Goal: Information Seeking & Learning: Learn about a topic

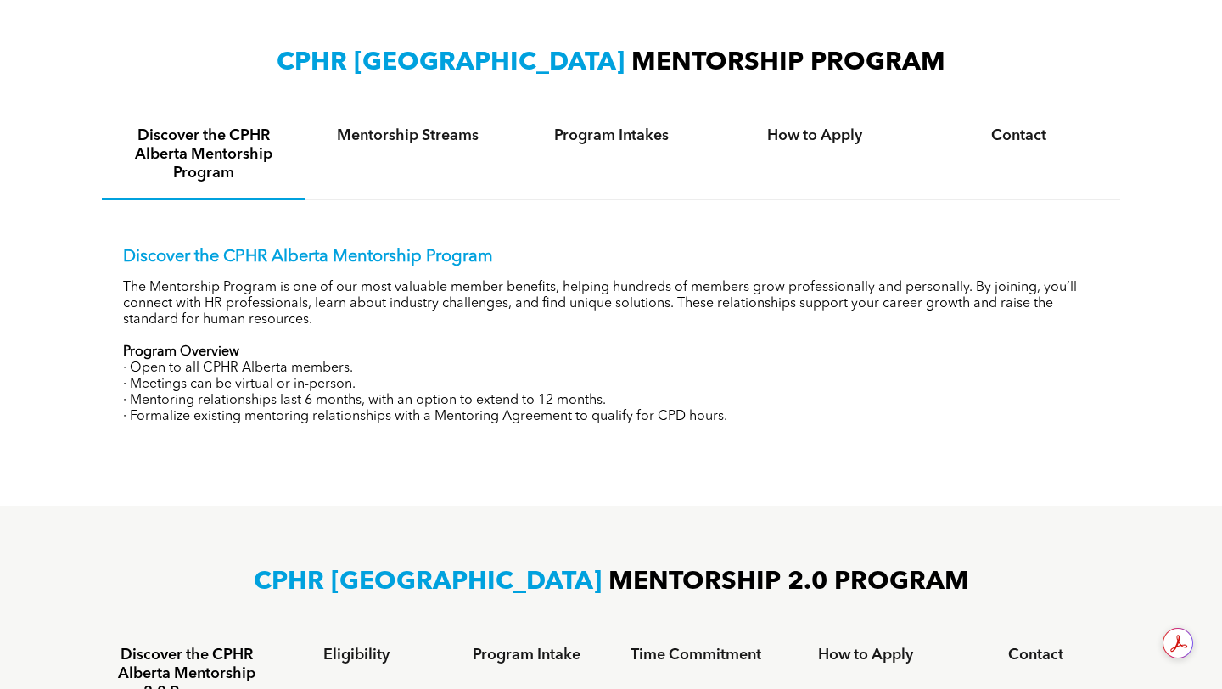
scroll to position [590, 0]
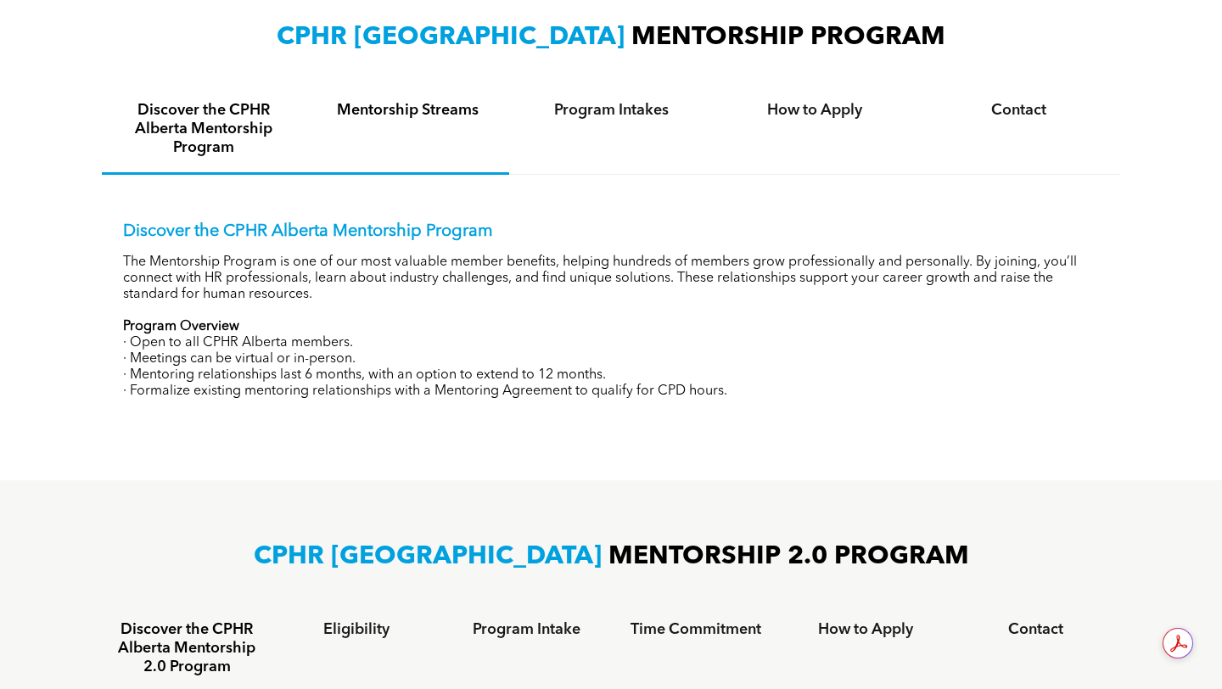
click at [471, 141] on div "Mentorship Streams" at bounding box center [407, 130] width 204 height 89
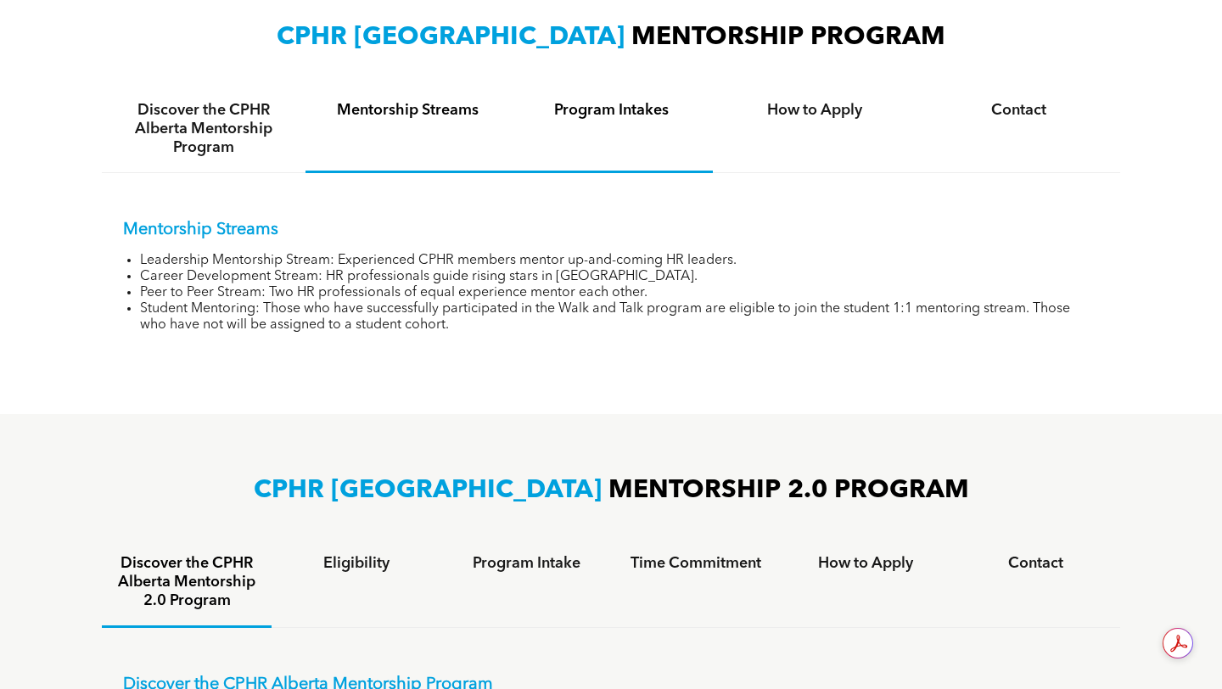
click at [597, 111] on h4 "Program Intakes" at bounding box center [610, 110] width 173 height 19
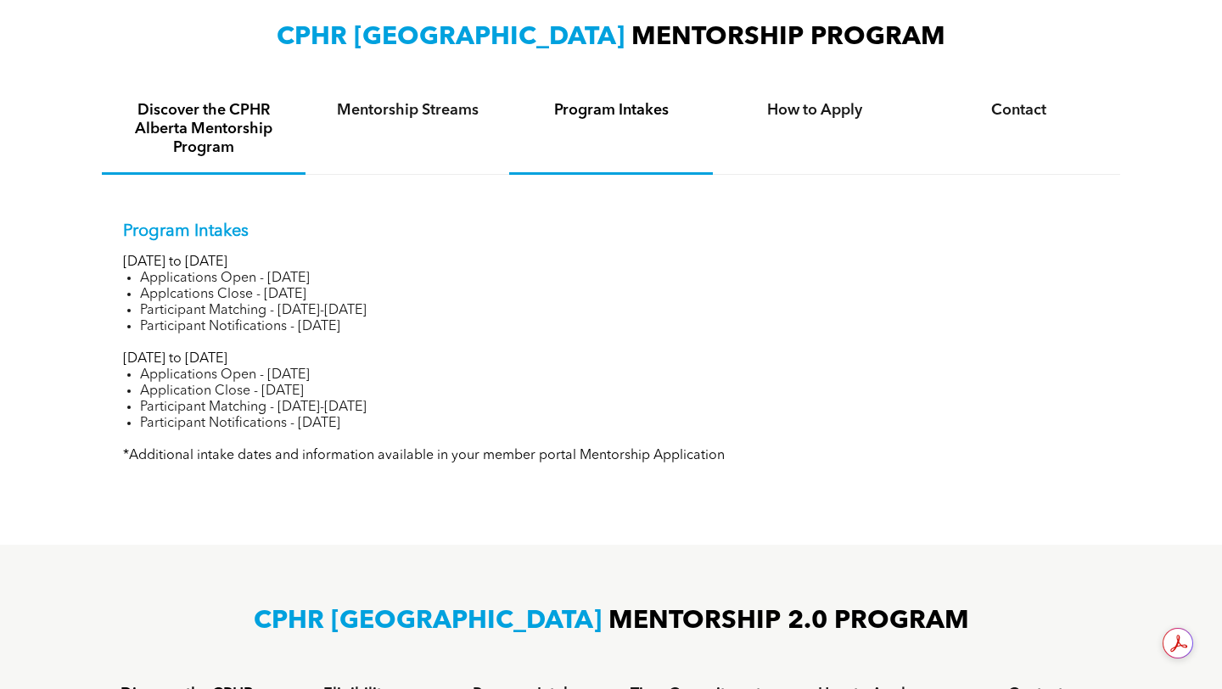
click at [258, 107] on h4 "Discover the CPHR Alberta Mentorship Program" at bounding box center [203, 129] width 173 height 56
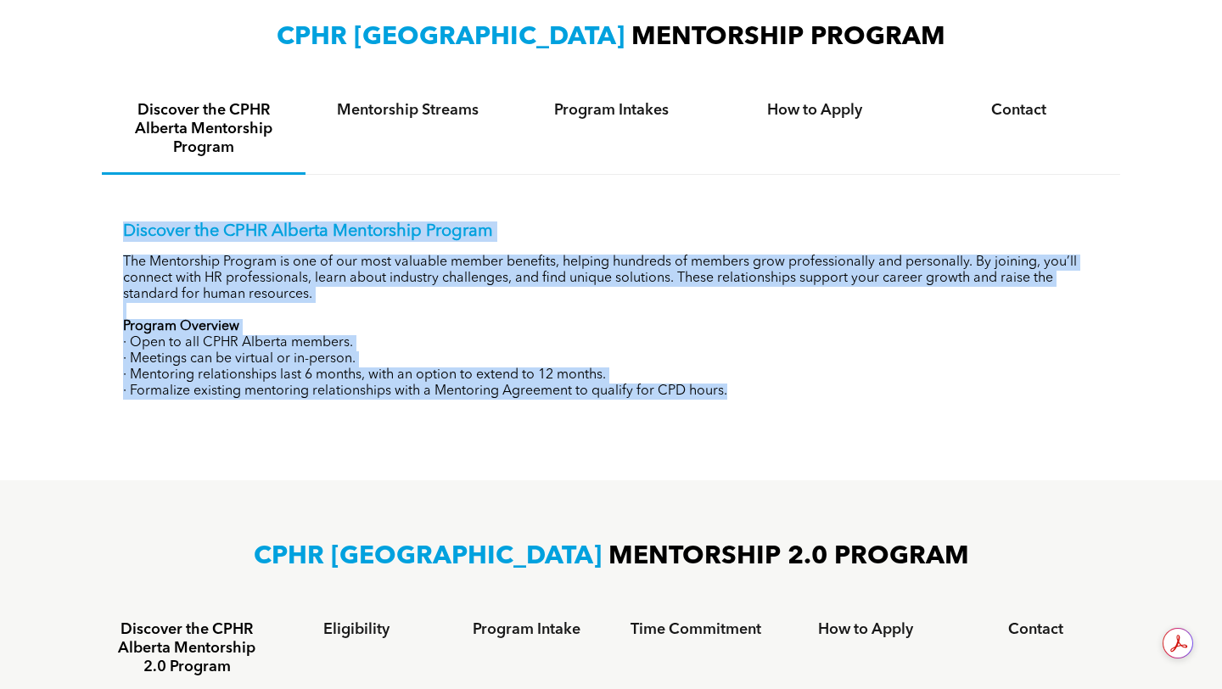
drag, startPoint x: 110, startPoint y: 230, endPoint x: 796, endPoint y: 400, distance: 706.4
click at [796, 400] on div "Discover the CPHR Alberta Mentorship Program The Mentorship Program is one of o…" at bounding box center [611, 298] width 1018 height 246
copy div "Discover the CPHR Alberta Mentorship Program The Mentorship Program is one of o…"
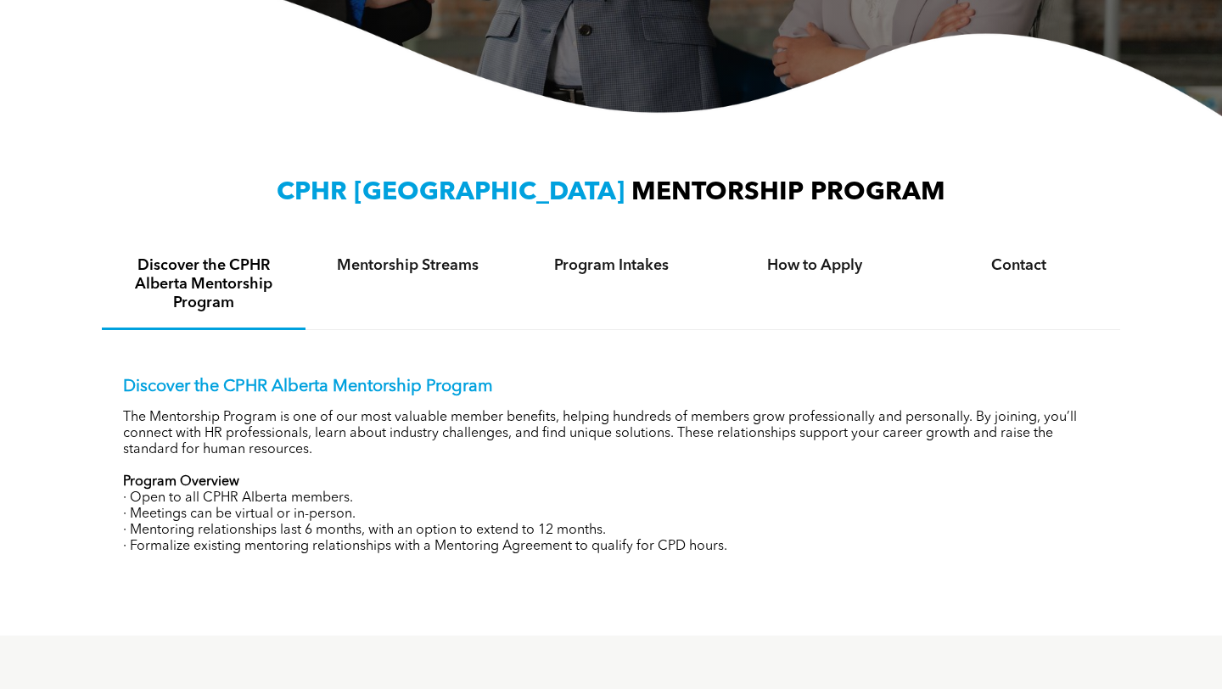
scroll to position [433, 0]
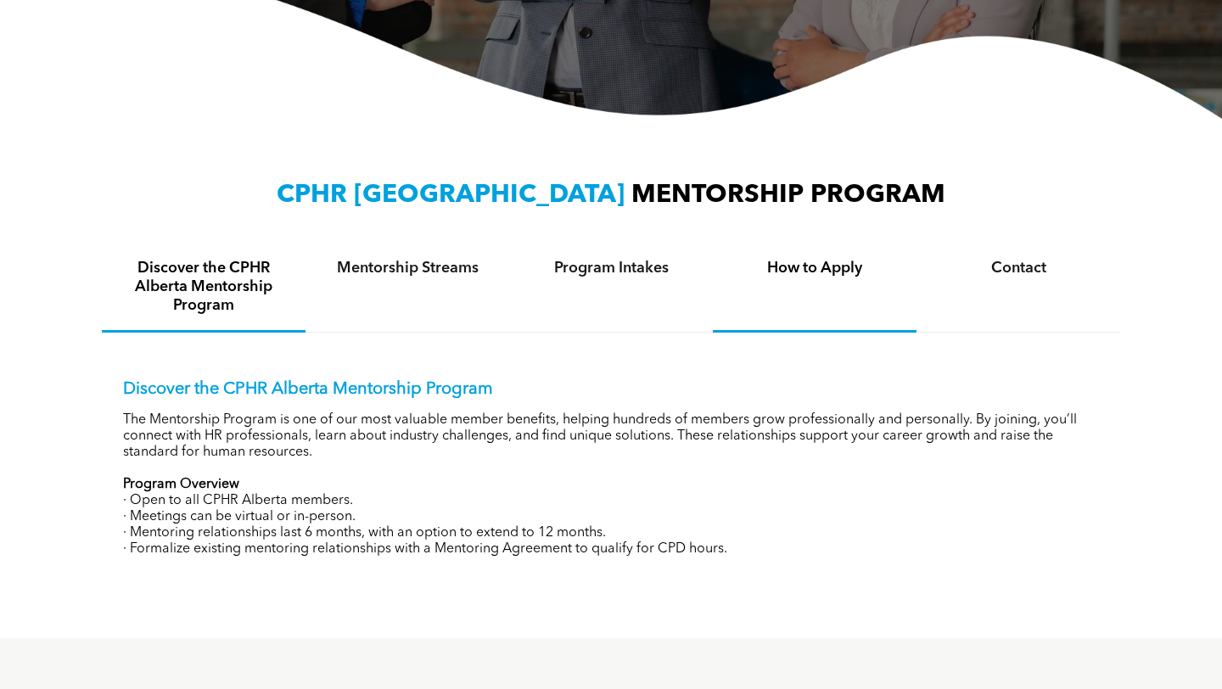
click at [809, 267] on h4 "How to Apply" at bounding box center [814, 268] width 173 height 19
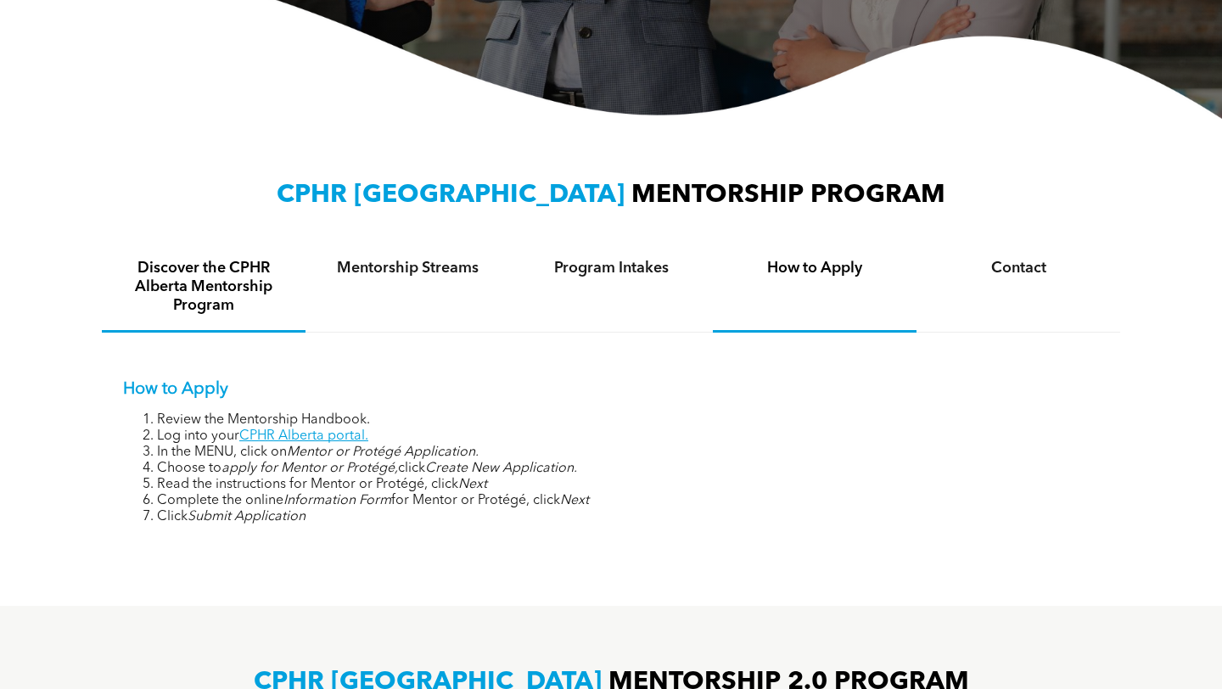
click at [168, 293] on h4 "Discover the CPHR Alberta Mentorship Program" at bounding box center [203, 287] width 173 height 56
